Goal: Task Accomplishment & Management: Use online tool/utility

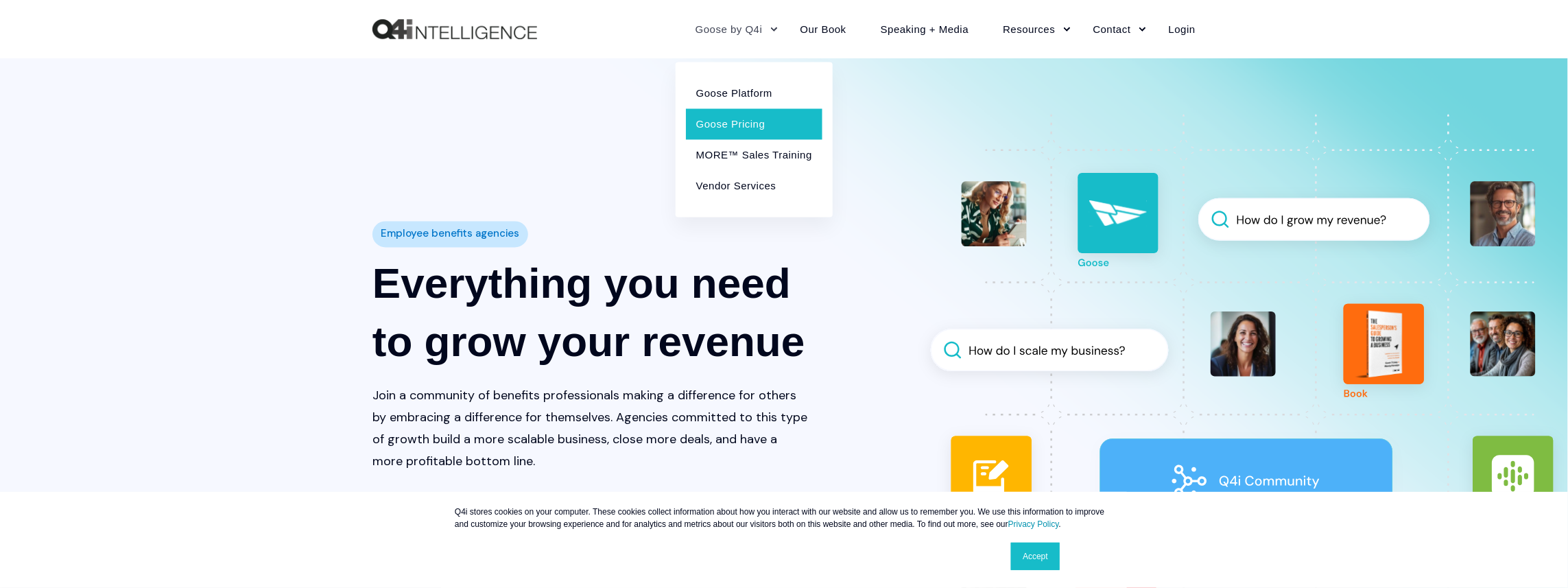
click at [736, 129] on link "Goose Pricing" at bounding box center [754, 124] width 137 height 31
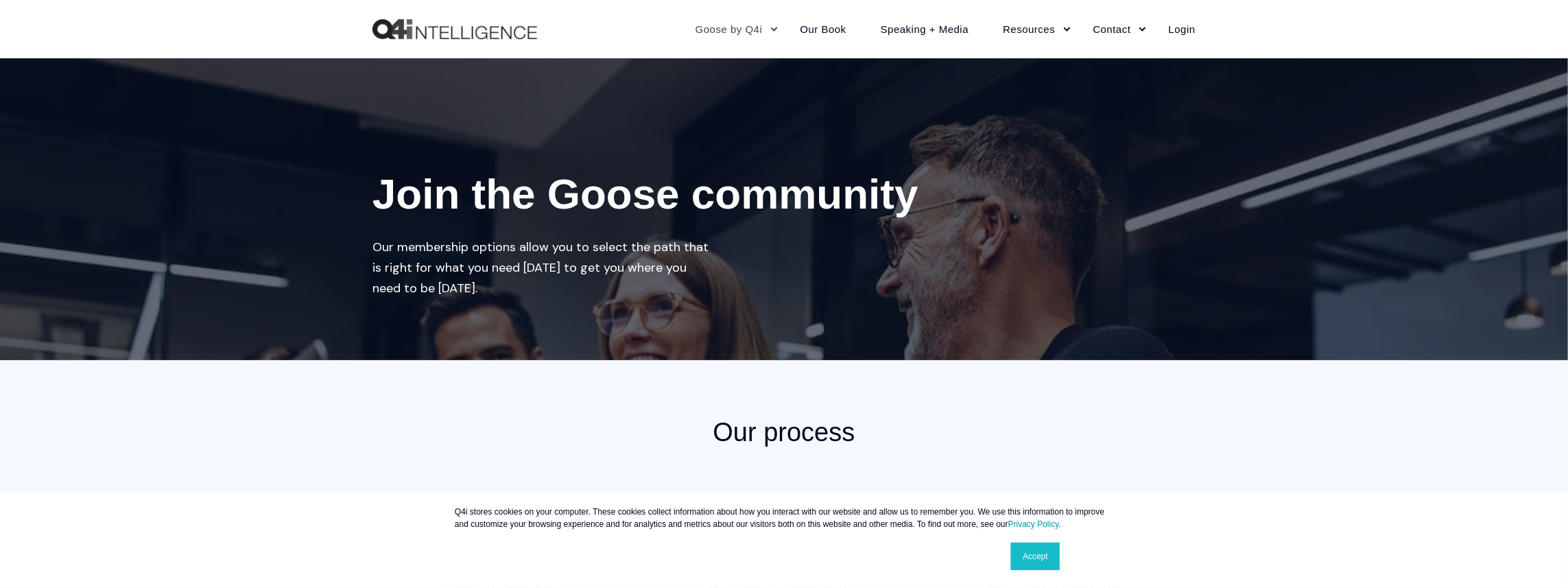
scroll to position [343, 0]
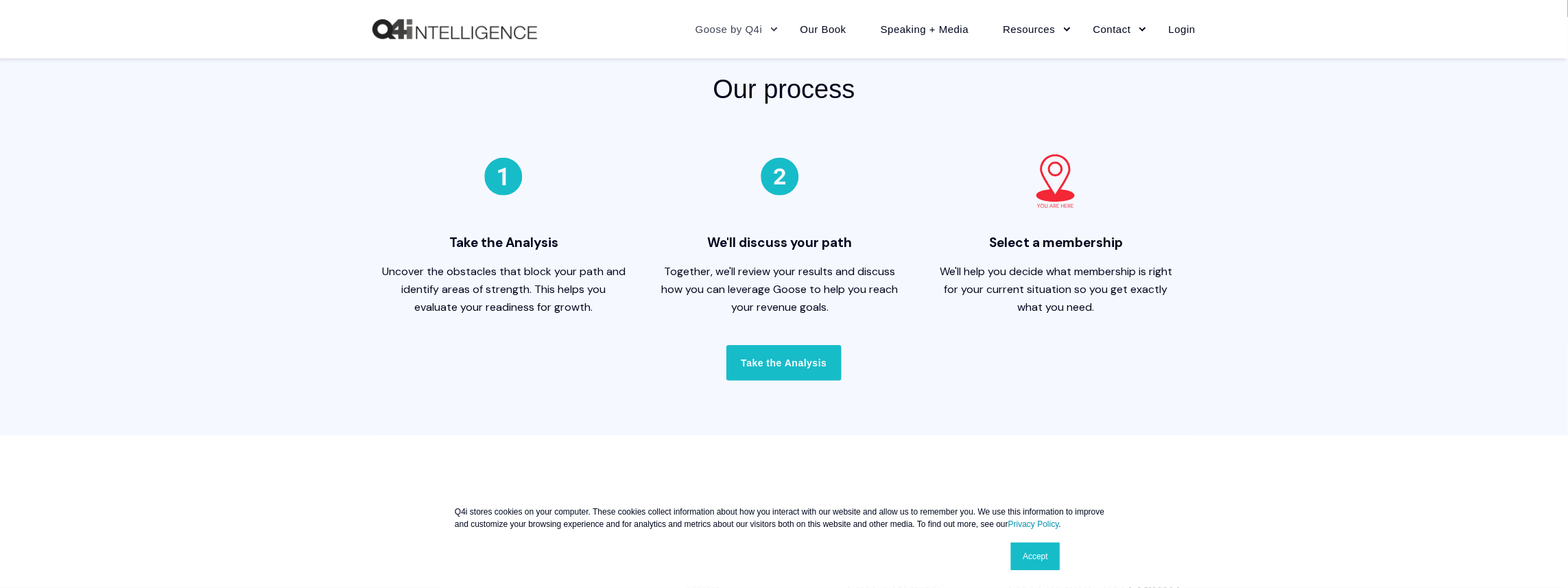
click at [1032, 553] on link "Accept" at bounding box center [1035, 556] width 48 height 27
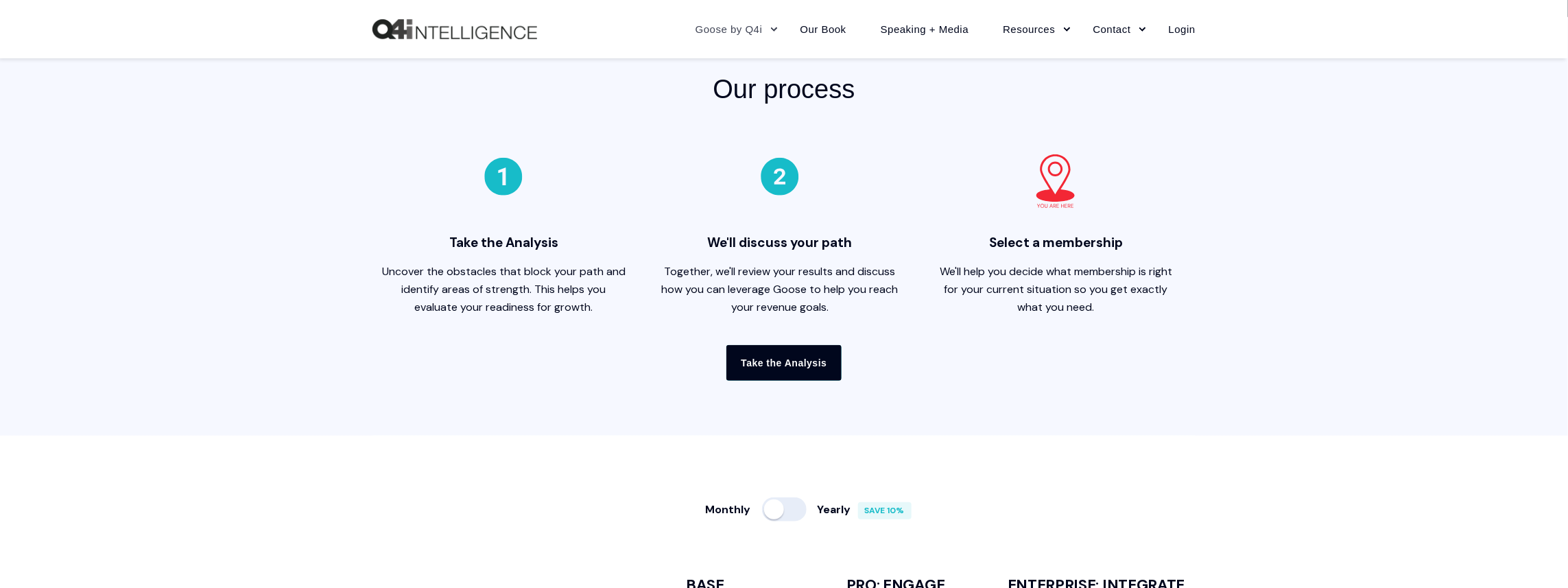
click at [764, 366] on link "Take the Analysis" at bounding box center [783, 363] width 115 height 36
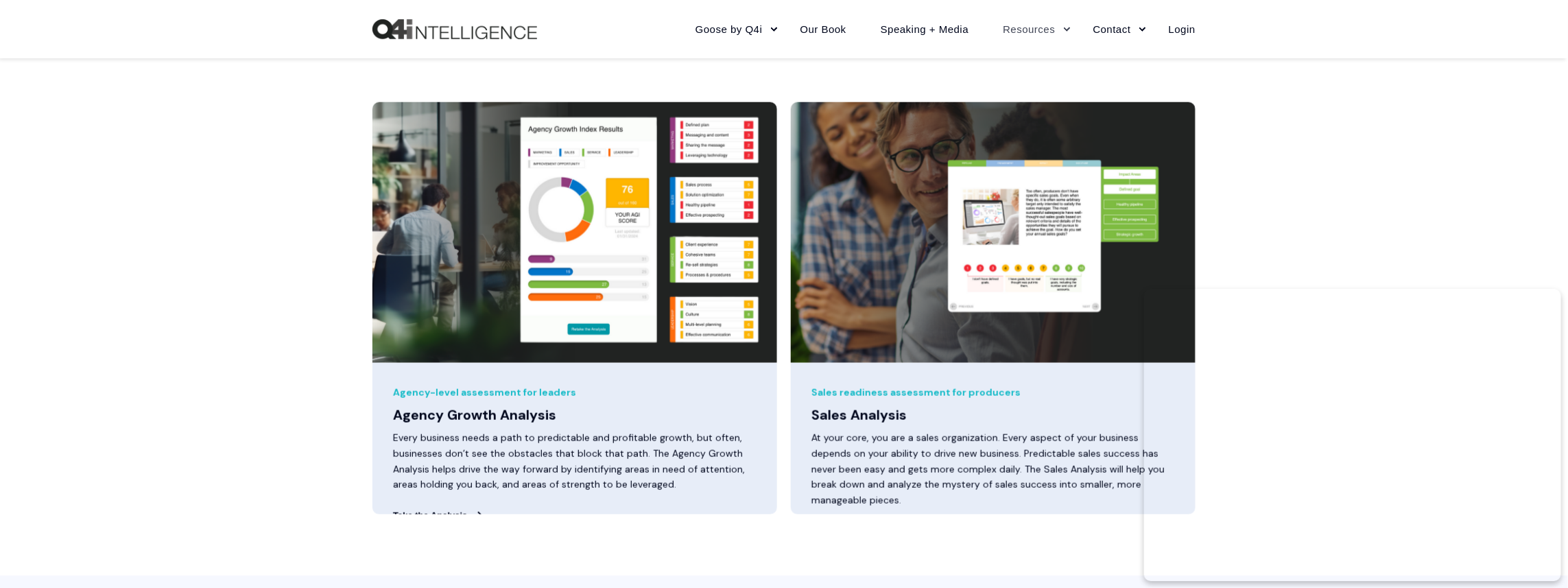
scroll to position [343, 0]
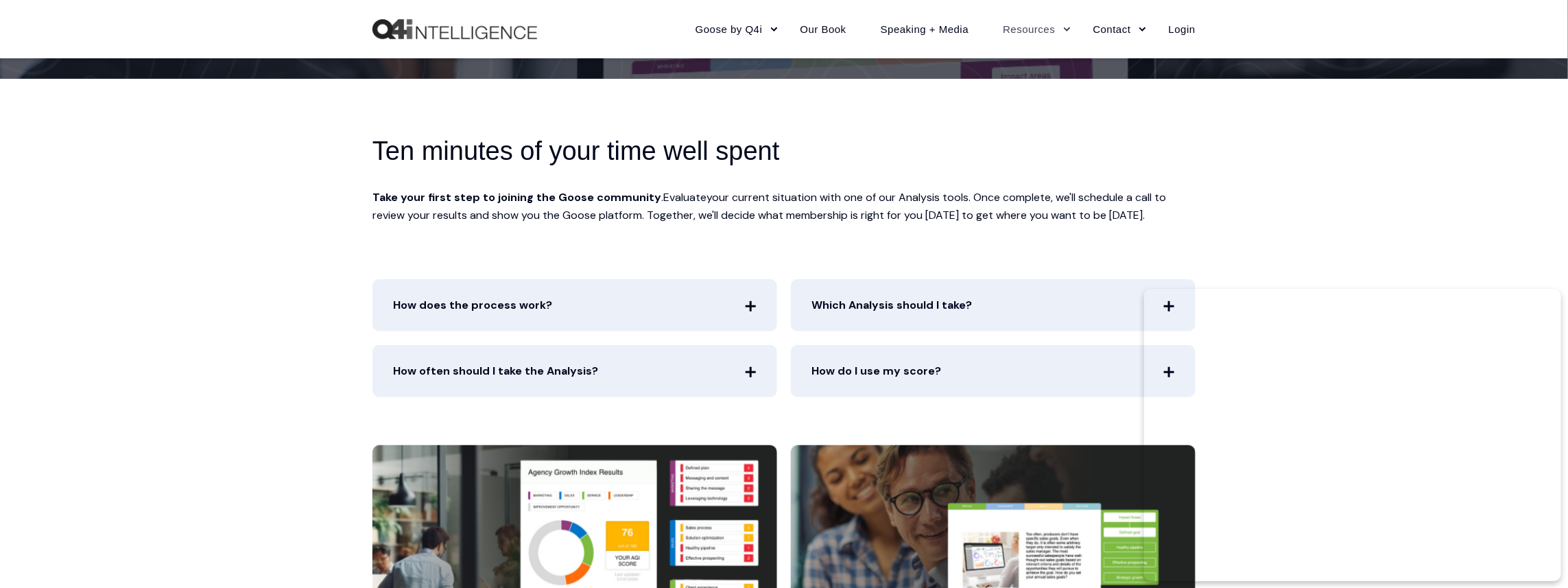
click at [749, 305] on icon at bounding box center [749, 305] width 0 height 0
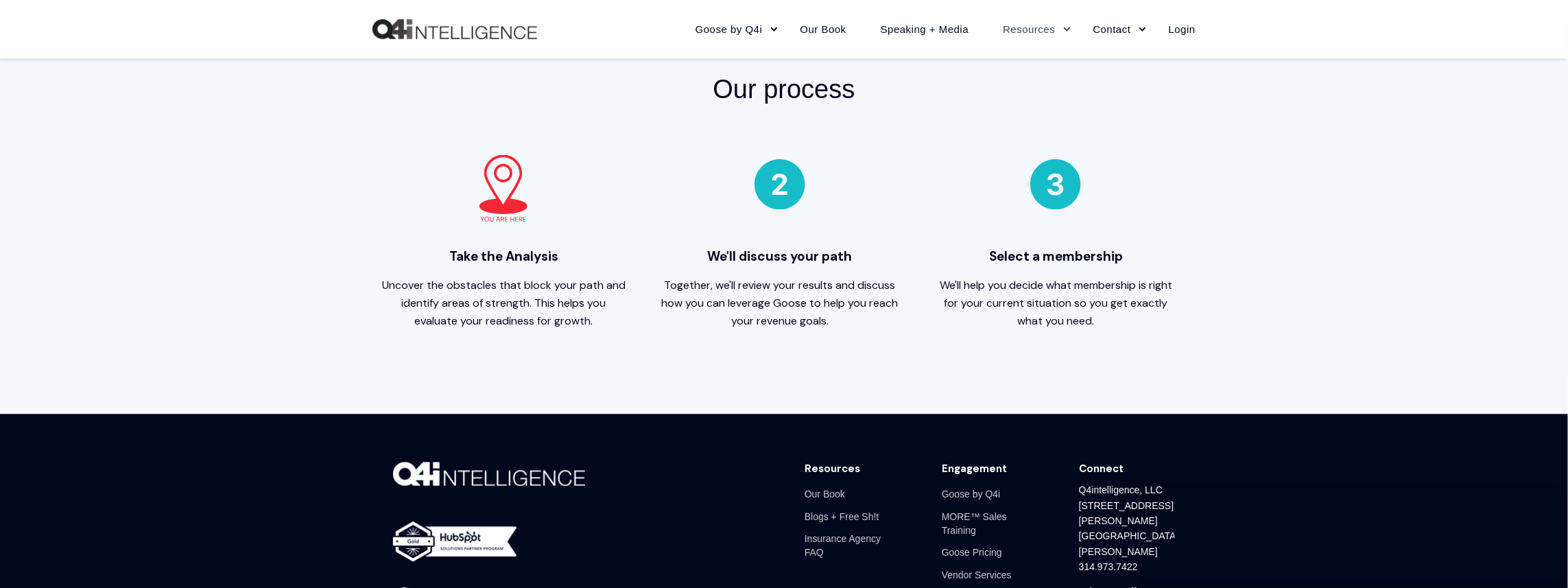
scroll to position [1028, 0]
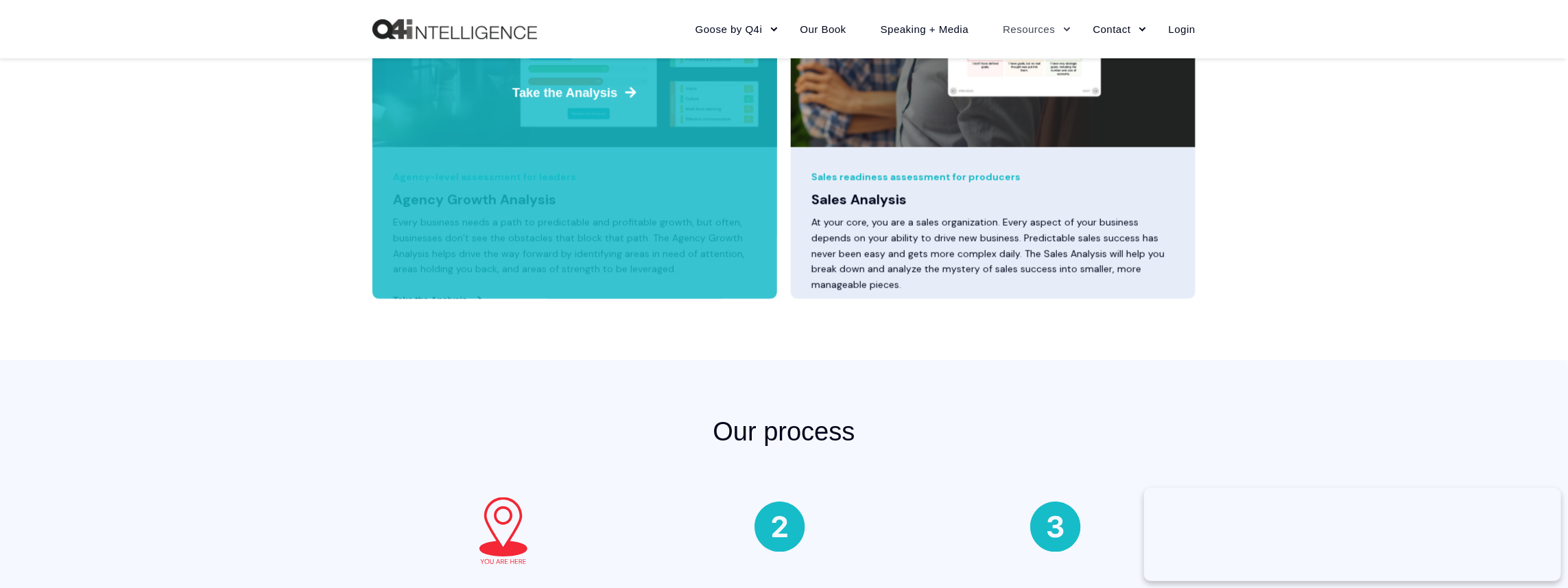
click at [485, 178] on div at bounding box center [574, 93] width 404 height 413
